Goal: Transaction & Acquisition: Purchase product/service

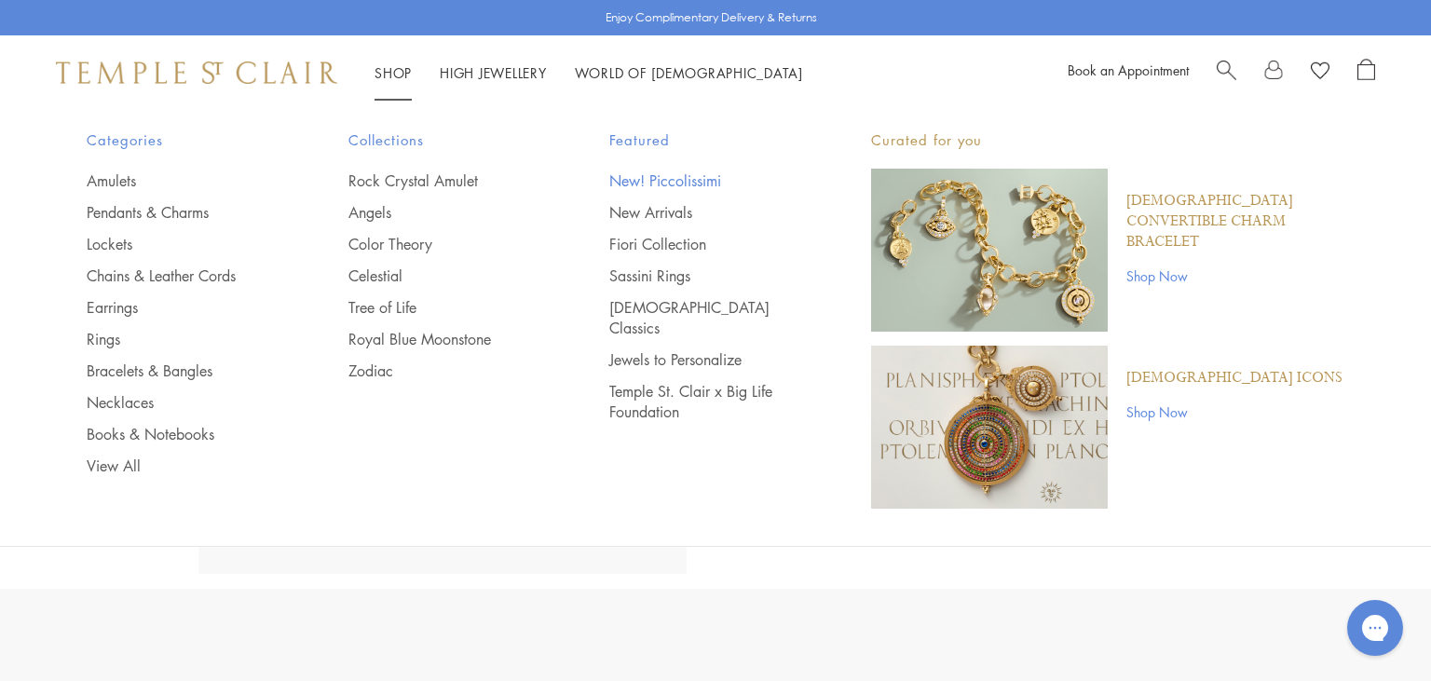
click at [693, 184] on link "New! Piccolissimi" at bounding box center [702, 180] width 187 height 20
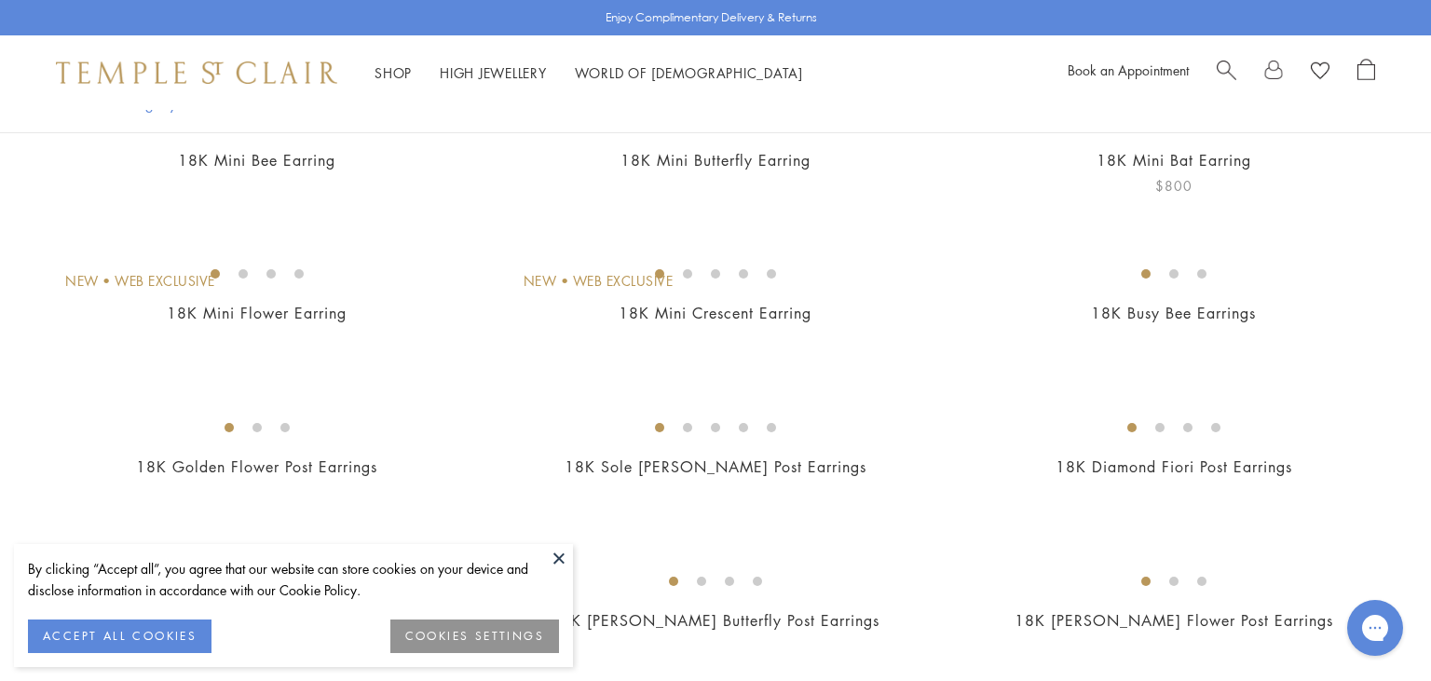
click at [0, 0] on img at bounding box center [0, 0] width 0 height 0
